Goal: Check status: Check status

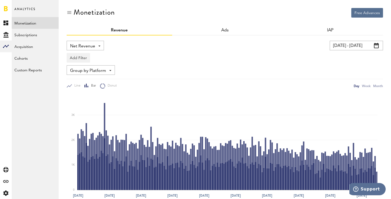
click at [20, 21] on link "Monetization" at bounding box center [35, 23] width 47 height 12
click at [6, 32] on icon at bounding box center [5, 35] width 5 height 6
click at [22, 22] on link "Overview" at bounding box center [35, 23] width 47 height 12
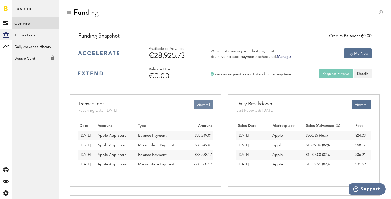
click at [202, 105] on button "View All" at bounding box center [203, 105] width 20 height 10
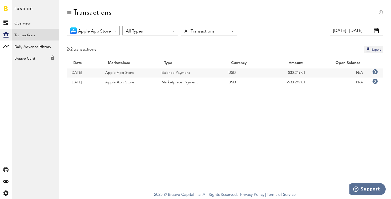
click at [353, 32] on input "[DATE] - [DATE]" at bounding box center [355, 31] width 53 height 10
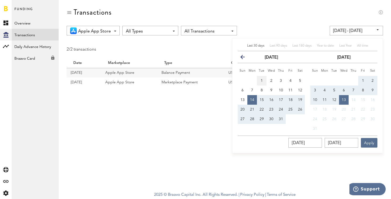
click at [259, 80] on button "1" at bounding box center [262, 81] width 10 height 10
type input "[DATE] - [DATE]"
type input "[DATE]"
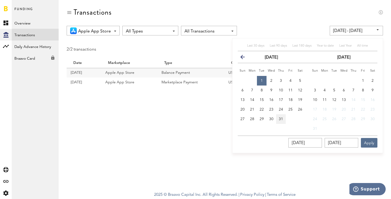
click at [279, 118] on span "31" at bounding box center [281, 119] width 4 height 4
type input "[DATE] - [DATE]"
type input "[DATE]"
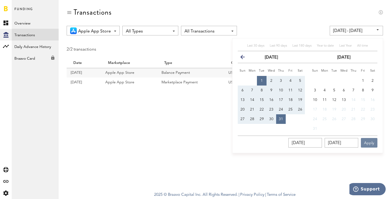
click at [374, 141] on button "Apply" at bounding box center [369, 143] width 17 height 10
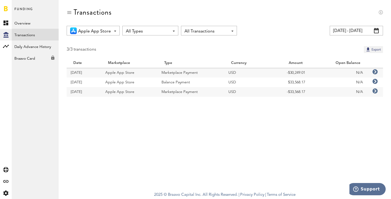
click at [355, 34] on input "[DATE] - [DATE]" at bounding box center [355, 31] width 53 height 10
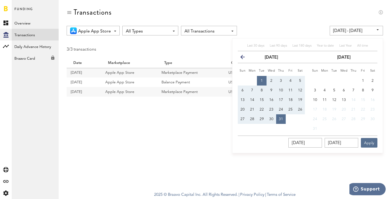
click at [265, 80] on button "1" at bounding box center [262, 81] width 10 height 10
click at [345, 97] on button "13" at bounding box center [344, 100] width 10 height 10
type input "[DATE] - [DATE]"
type input "[DATE]"
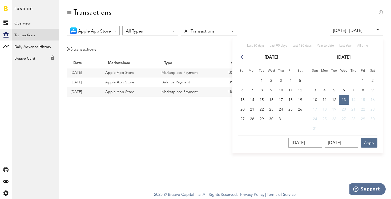
click at [261, 78] on button "1" at bounding box center [262, 81] width 10 height 10
type input "[DATE] - [DATE]"
type input "[DATE]"
click at [344, 101] on span "13" at bounding box center [343, 100] width 4 height 4
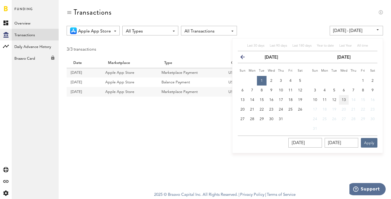
type input "[DATE] - [DATE]"
type input "[DATE]"
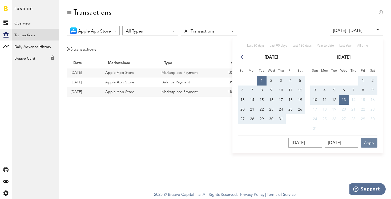
click at [373, 143] on button "Apply" at bounding box center [369, 143] width 17 height 10
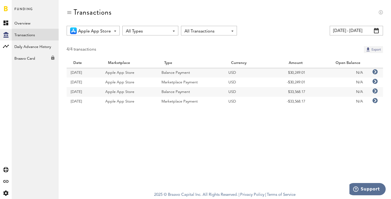
click at [370, 48] on button "Export" at bounding box center [372, 49] width 19 height 7
click at [5, 47] on rect at bounding box center [6, 46] width 6 height 6
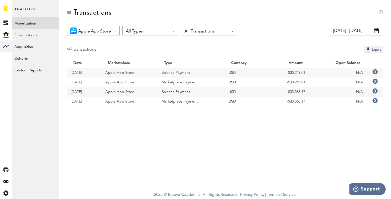
click at [26, 25] on link "Monetization" at bounding box center [35, 23] width 47 height 12
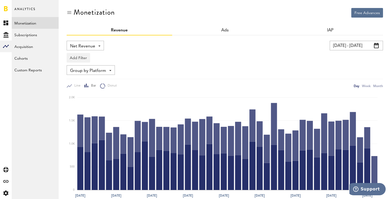
click at [370, 87] on div "Day Week Month" at bounding box center [367, 86] width 29 height 6
click at [360, 45] on input "[DATE] - [DATE]" at bounding box center [355, 46] width 53 height 10
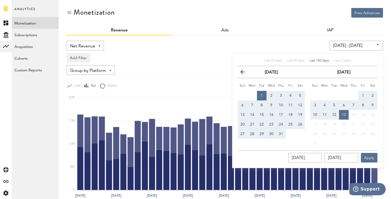
click at [322, 60] on span "Last 180 days" at bounding box center [318, 60] width 19 height 3
type input "[DATE] - [DATE]"
type input "[DATE]"
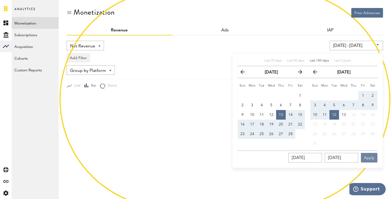
click at [371, 160] on button "Apply" at bounding box center [369, 158] width 17 height 10
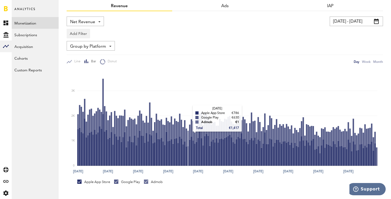
scroll to position [25, 0]
